Goal: Navigation & Orientation: Understand site structure

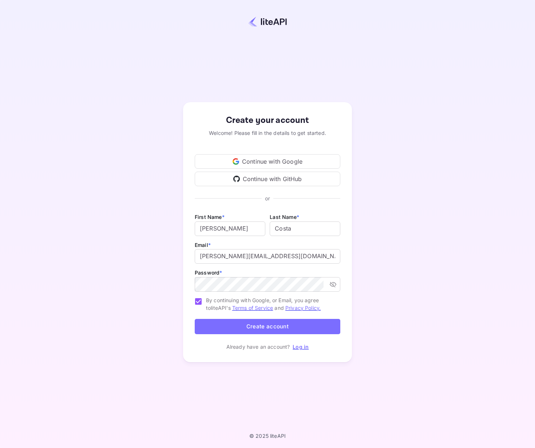
click at [248, 326] on button "Create account" at bounding box center [267, 327] width 145 height 16
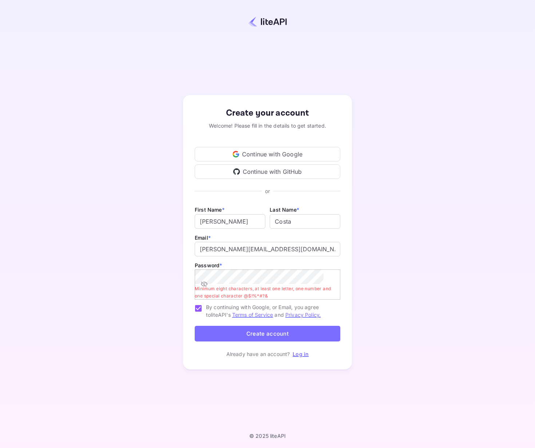
click at [269, 151] on div "Continue with Google" at bounding box center [267, 154] width 145 height 15
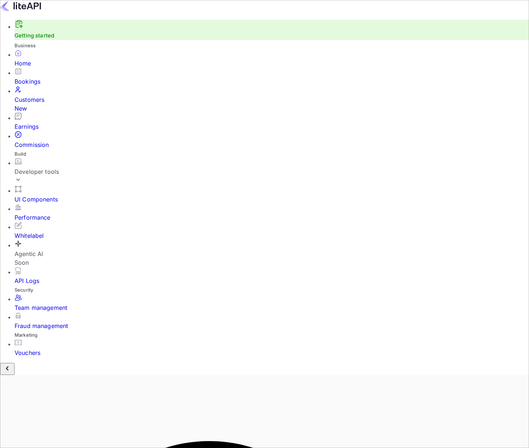
scroll to position [113, 129]
click at [48, 39] on link "Getting started" at bounding box center [35, 35] width 40 height 7
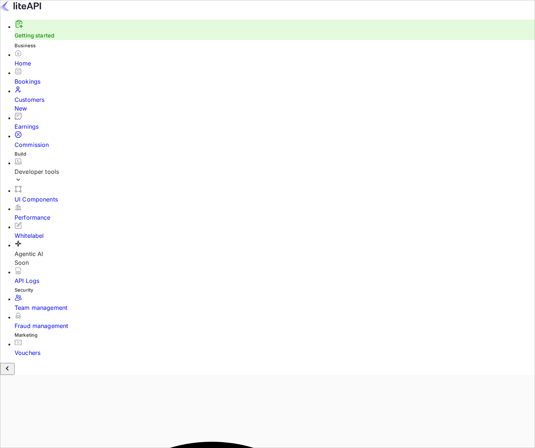
click at [36, 68] on div "Home" at bounding box center [275, 63] width 520 height 9
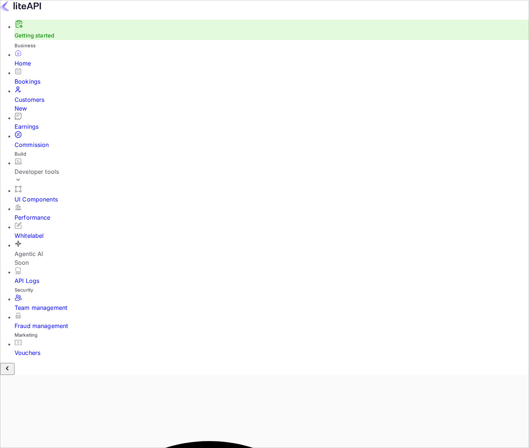
click at [37, 81] on div "Bookings" at bounding box center [272, 81] width 515 height 9
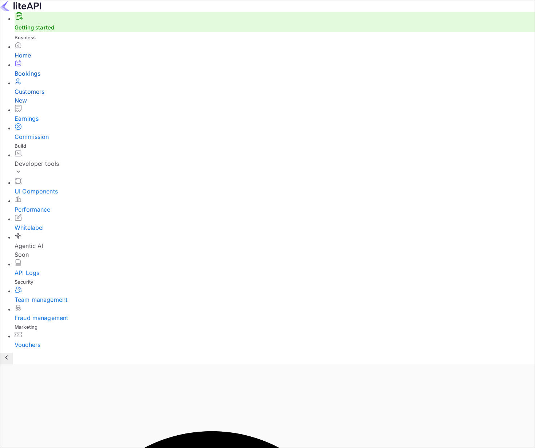
click at [45, 98] on div "Customers New" at bounding box center [275, 95] width 520 height 17
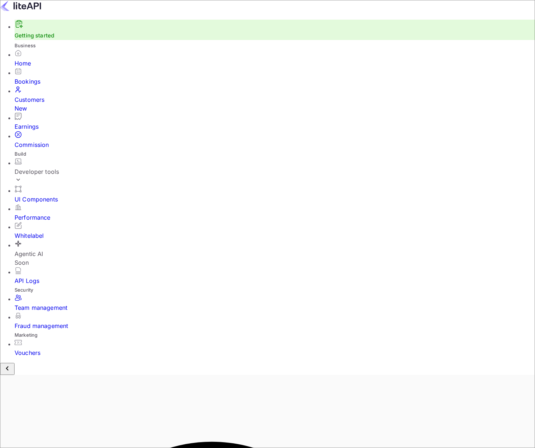
click at [42, 122] on div "Earnings" at bounding box center [275, 126] width 520 height 9
click at [45, 140] on div "Commission" at bounding box center [275, 144] width 520 height 9
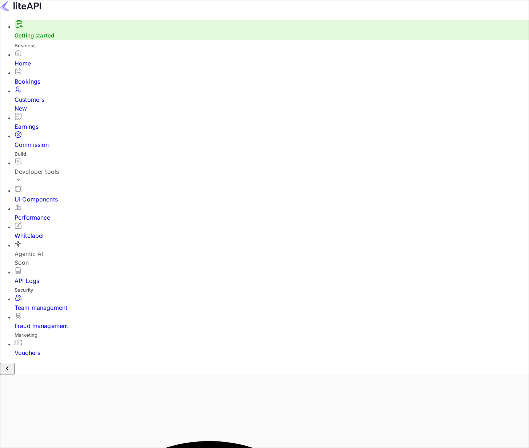
scroll to position [124, 248]
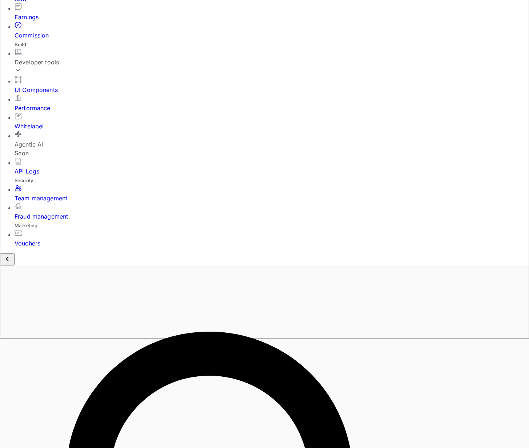
scroll to position [0, 0]
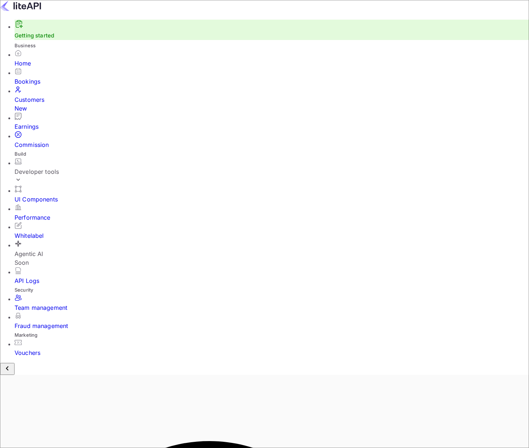
click at [60, 167] on div "Developer tools" at bounding box center [272, 171] width 515 height 9
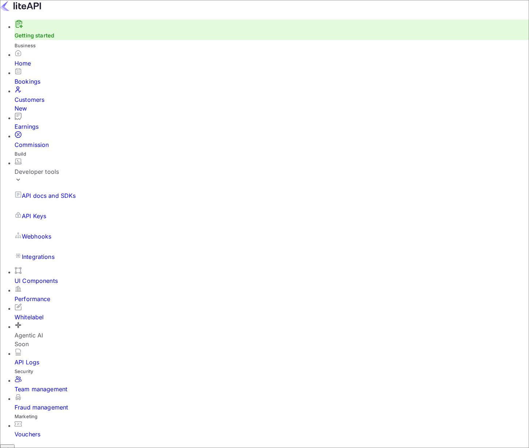
click at [50, 276] on div "UI Components" at bounding box center [272, 280] width 515 height 9
drag, startPoint x: 273, startPoint y: 122, endPoint x: 306, endPoint y: 115, distance: 33.9
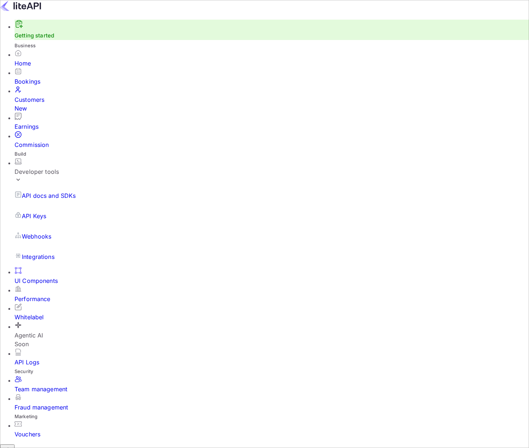
click at [37, 313] on div "Whitelabel" at bounding box center [272, 317] width 515 height 9
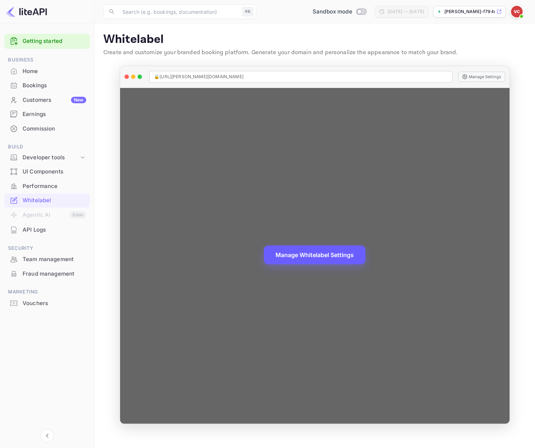
click at [335, 252] on button "Manage Whitelabel Settings" at bounding box center [314, 254] width 101 height 19
